Goal: Information Seeking & Learning: Find specific fact

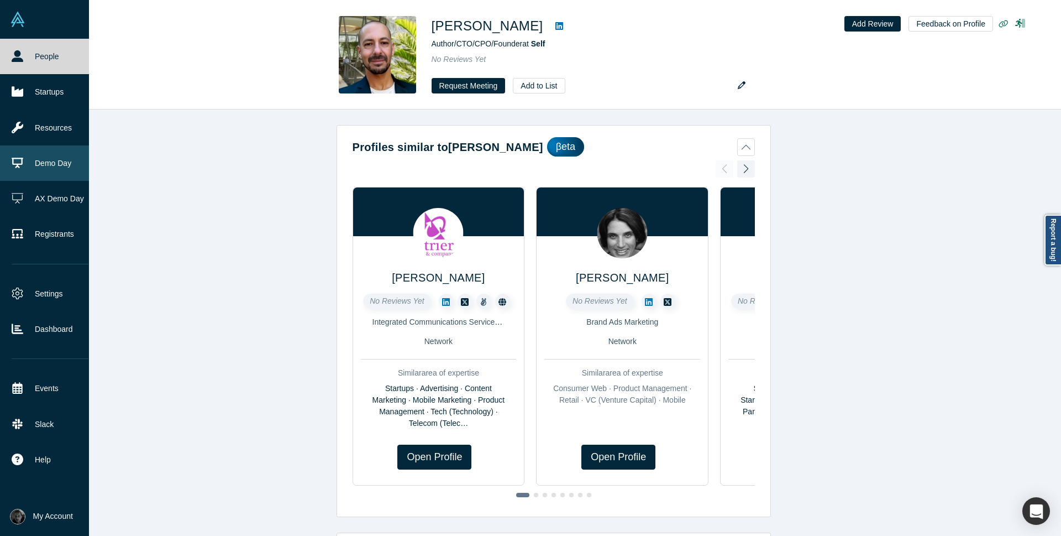
scroll to position [531, 0]
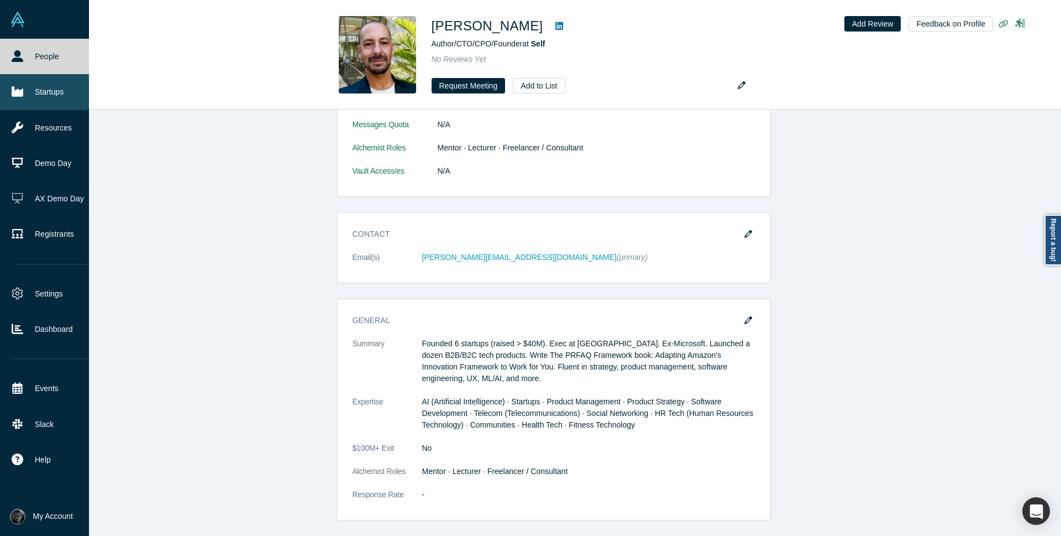
click at [57, 101] on link "Startups" at bounding box center [50, 91] width 100 height 35
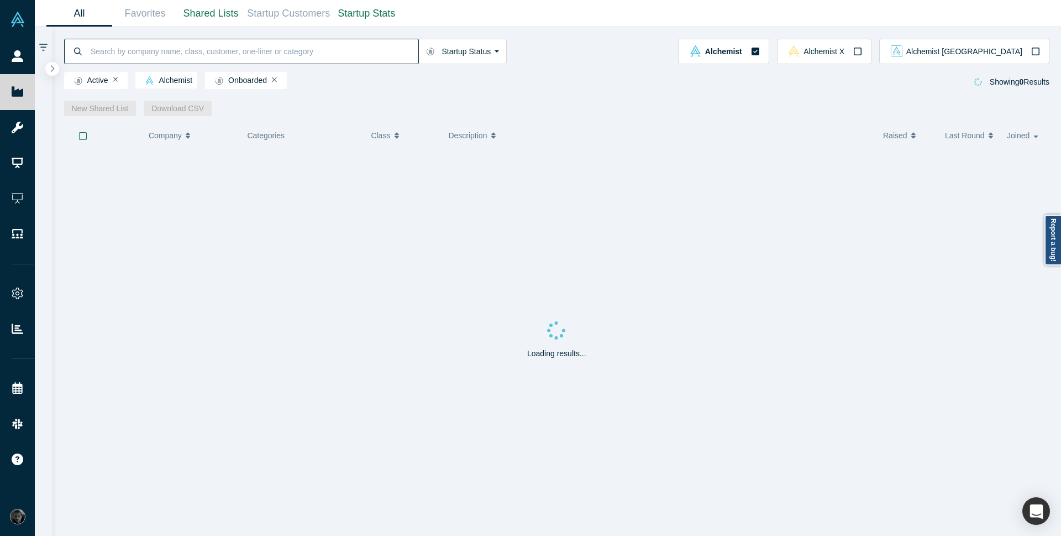
click at [326, 46] on input at bounding box center [254, 51] width 329 height 26
click at [125, 49] on input "zynar" at bounding box center [254, 51] width 329 height 26
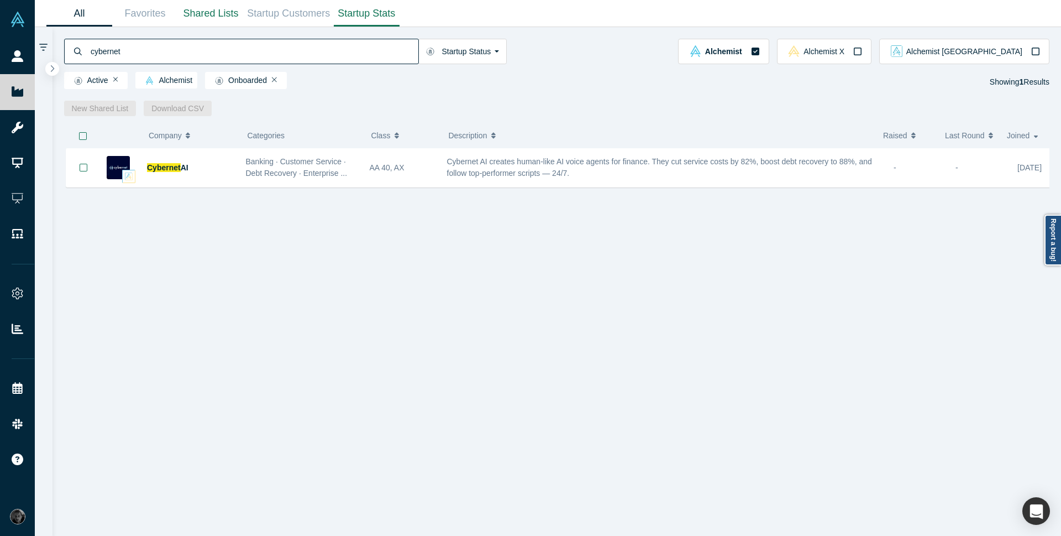
type input "cybernet"
